Goal: Transaction & Acquisition: Purchase product/service

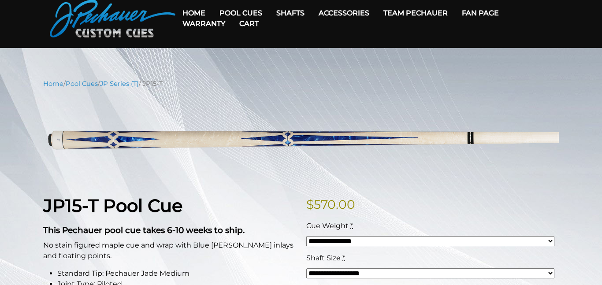
scroll to position [49, 0]
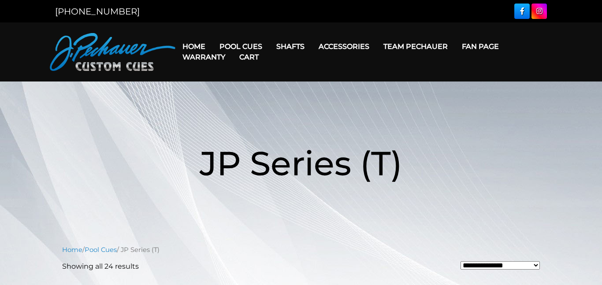
scroll to position [1264, 0]
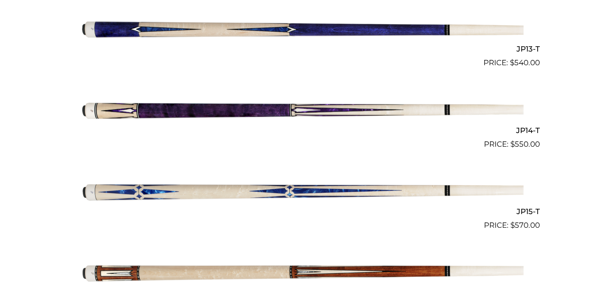
click at [304, 106] on img at bounding box center [300, 109] width 445 height 74
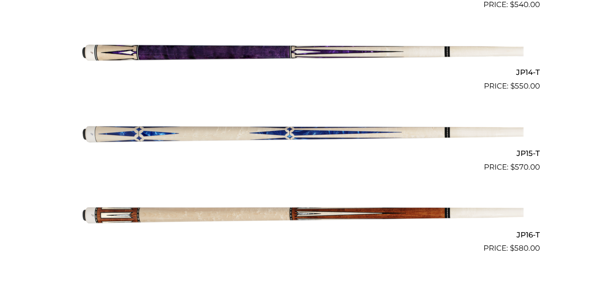
scroll to position [1314, 0]
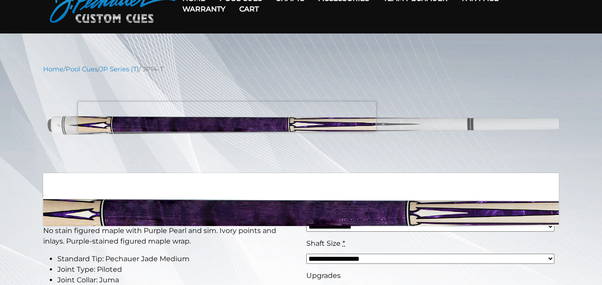
scroll to position [75, 0]
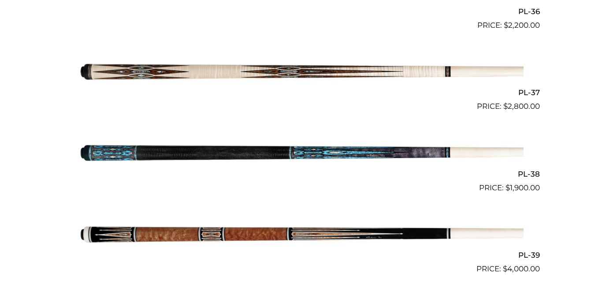
scroll to position [2436, 0]
